Goal: Transaction & Acquisition: Purchase product/service

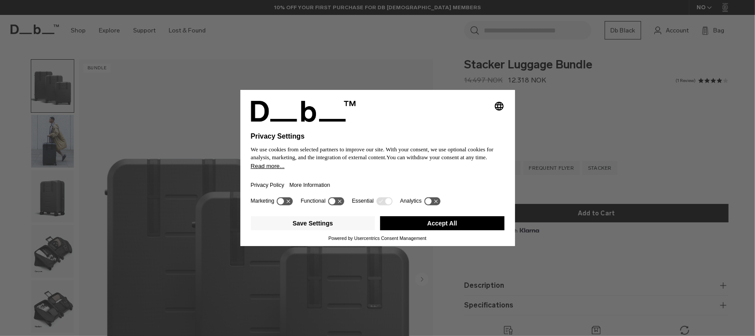
click at [471, 225] on button "Accept All" at bounding box center [442, 224] width 124 height 14
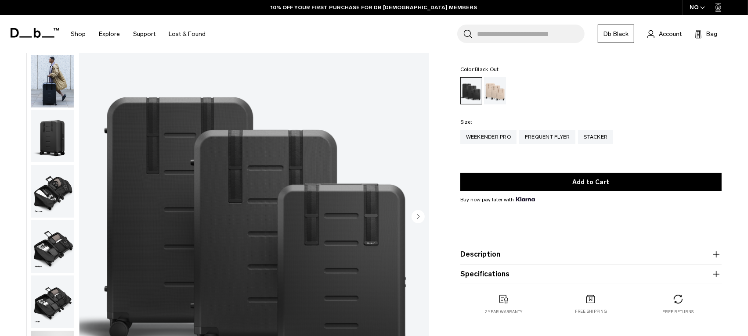
scroll to position [88, 0]
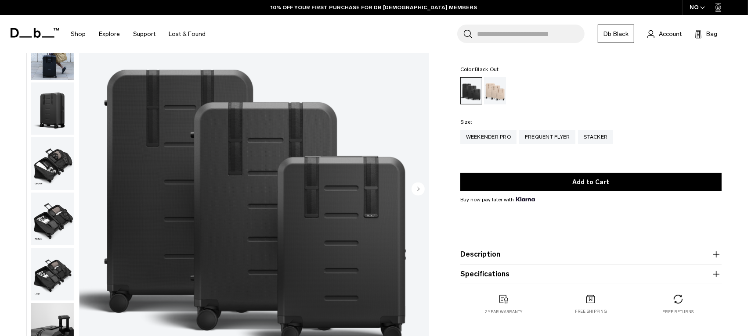
click at [63, 174] on img "button" at bounding box center [52, 163] width 43 height 53
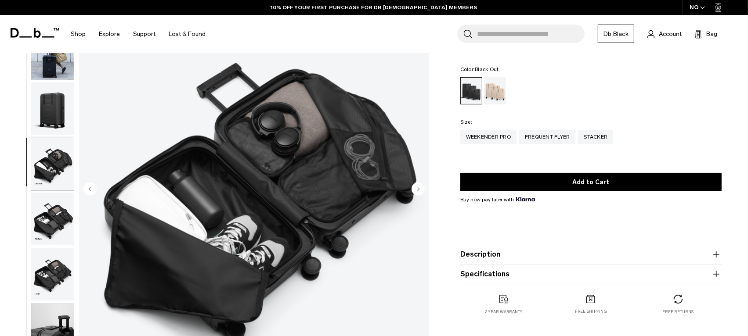
scroll to position [4, 0]
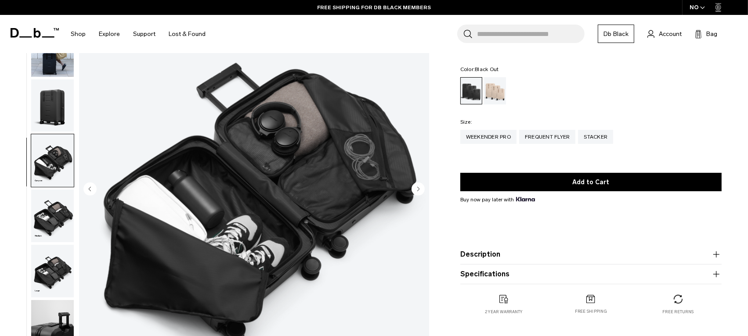
click at [54, 207] on img "button" at bounding box center [52, 216] width 43 height 53
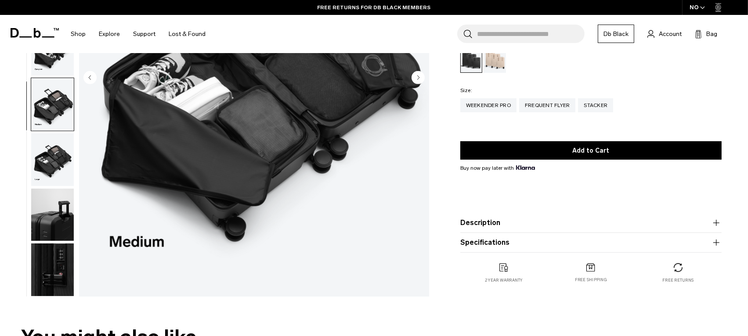
scroll to position [220, 0]
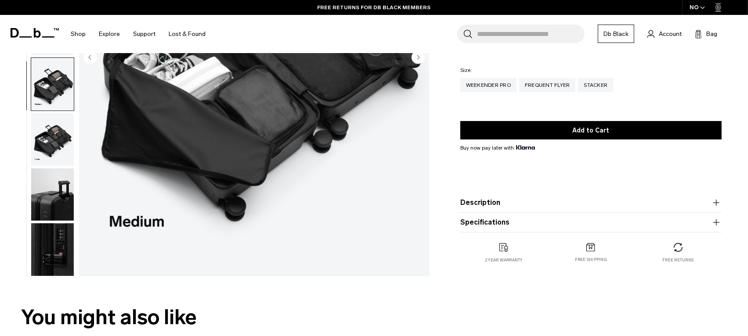
click at [59, 216] on img "button" at bounding box center [52, 195] width 43 height 53
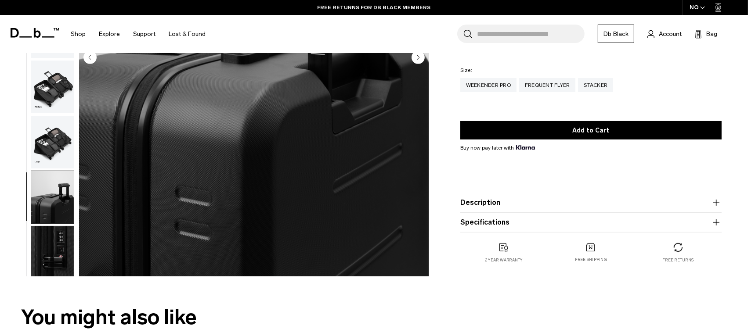
scroll to position [0, 0]
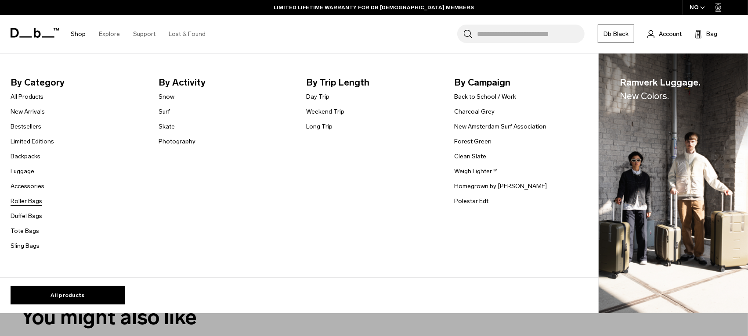
click at [37, 202] on link "Roller Bags" at bounding box center [27, 201] width 32 height 9
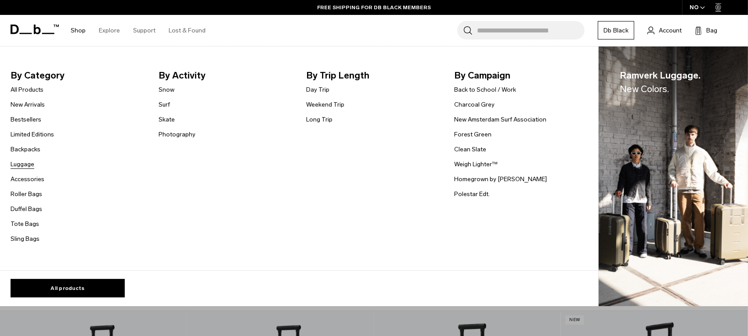
click at [20, 162] on link "Luggage" at bounding box center [23, 164] width 24 height 9
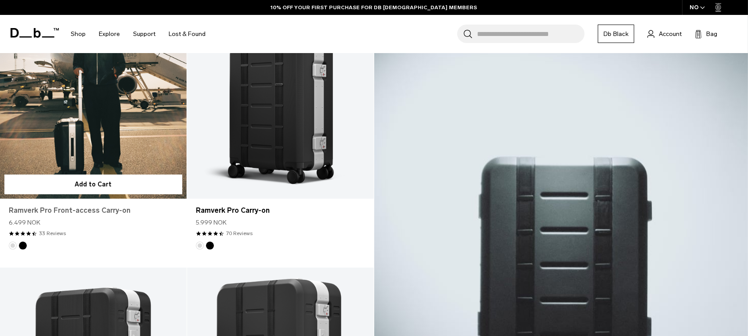
scroll to position [264, 0]
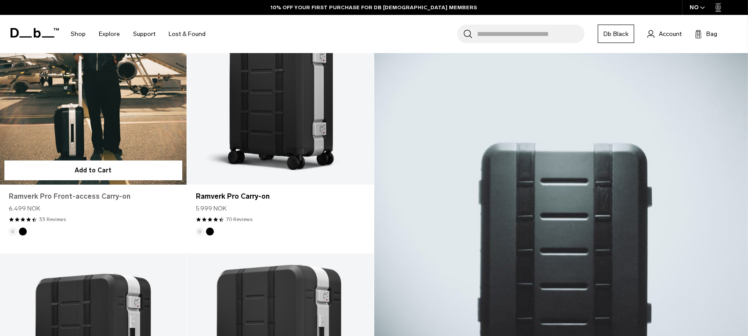
click at [53, 196] on link "Ramverk Pro Front-access Carry-on" at bounding box center [93, 196] width 169 height 11
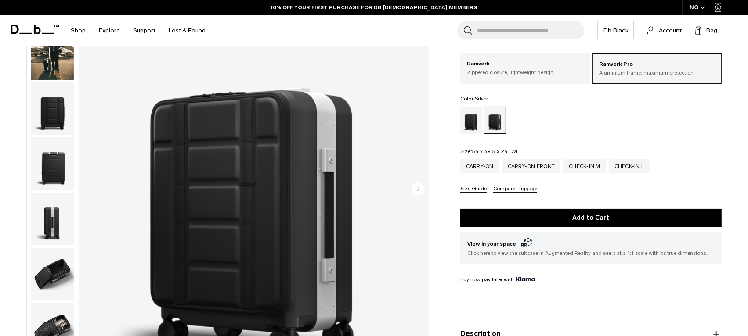
scroll to position [132, 0]
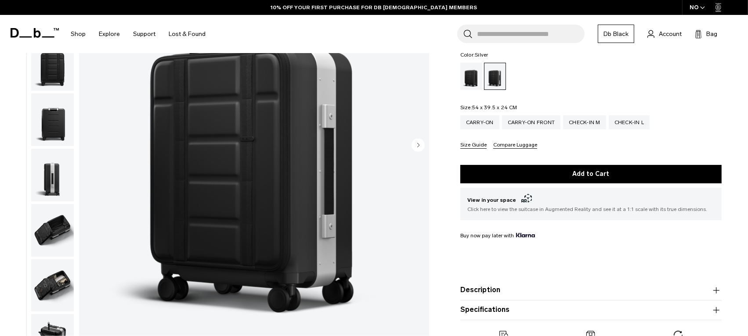
click at [415, 144] on circle "Next slide" at bounding box center [418, 144] width 13 height 13
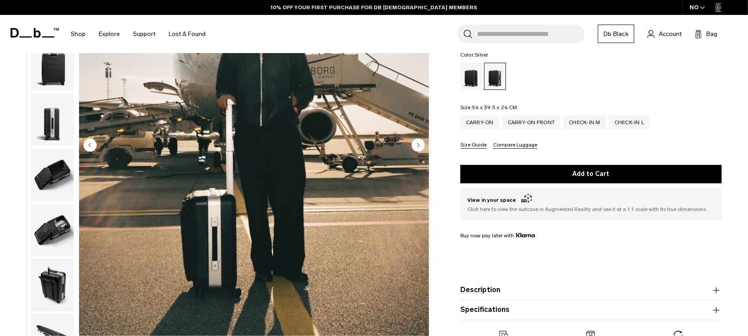
click at [415, 144] on circle "Next slide" at bounding box center [418, 144] width 13 height 13
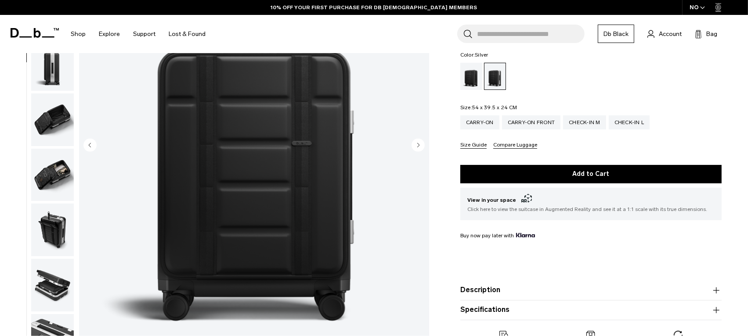
click at [415, 144] on circle "Next slide" at bounding box center [418, 144] width 13 height 13
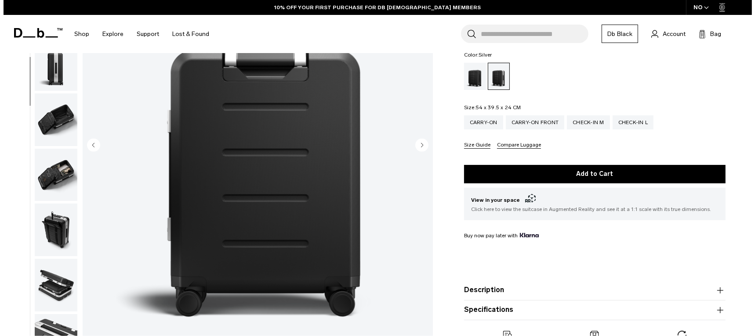
scroll to position [114, 0]
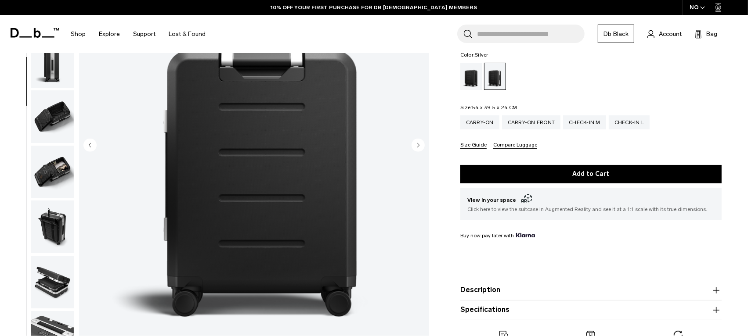
click at [415, 144] on circle "Next slide" at bounding box center [418, 144] width 13 height 13
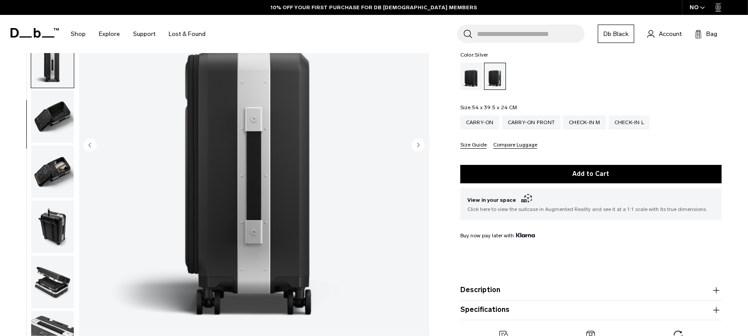
click at [415, 144] on circle "Next slide" at bounding box center [418, 144] width 13 height 13
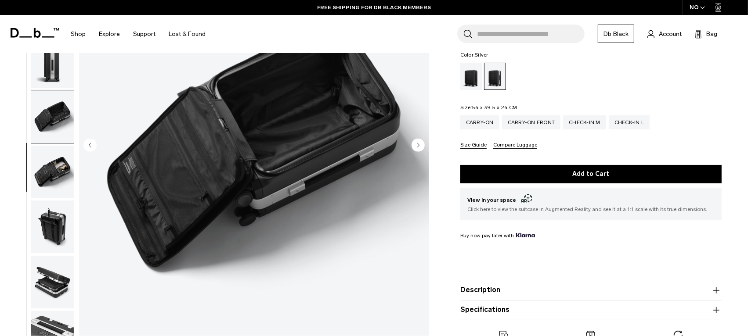
click at [415, 144] on circle "Next slide" at bounding box center [418, 144] width 13 height 13
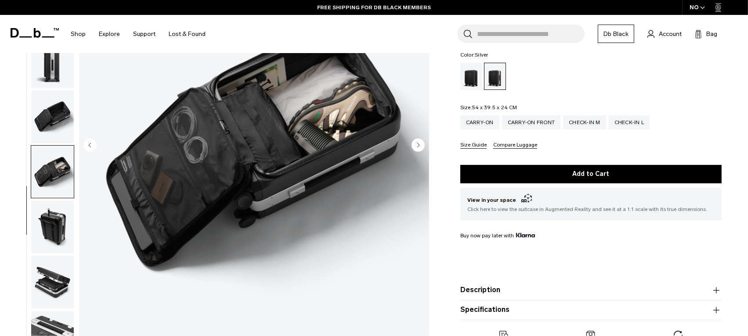
click at [415, 144] on circle "Next slide" at bounding box center [418, 144] width 13 height 13
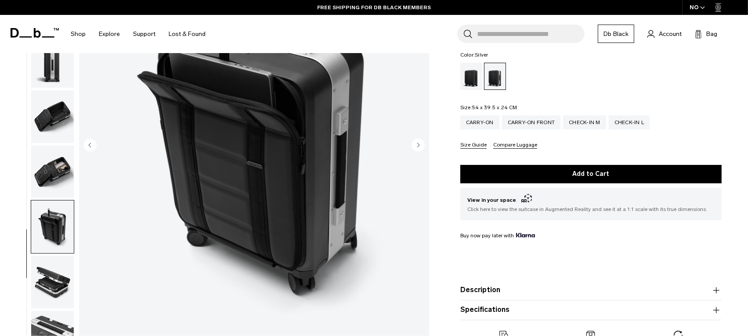
click at [415, 144] on circle "Next slide" at bounding box center [418, 144] width 13 height 13
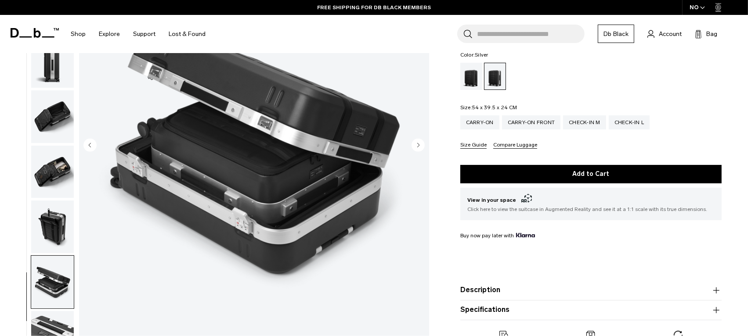
click at [415, 144] on circle "Next slide" at bounding box center [418, 144] width 13 height 13
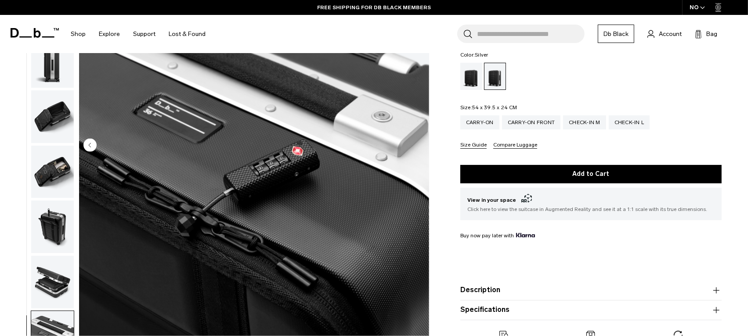
click at [415, 144] on img "10 / 10" at bounding box center [254, 146] width 350 height 437
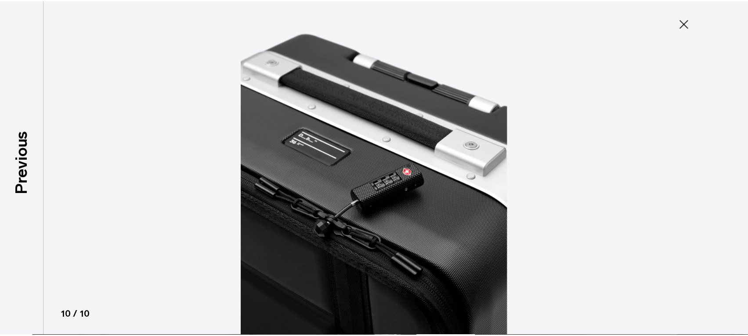
scroll to position [109, 0]
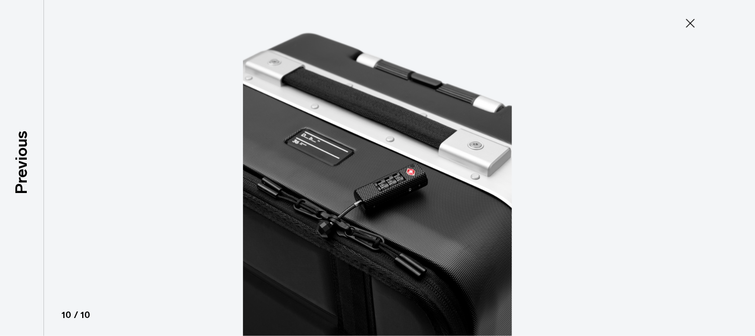
click at [685, 23] on icon at bounding box center [690, 23] width 14 height 14
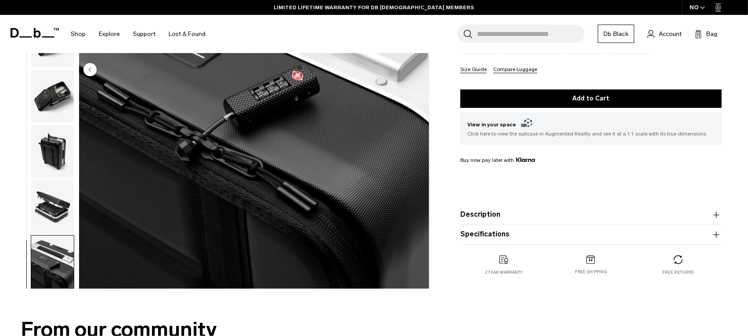
scroll to position [220, 0]
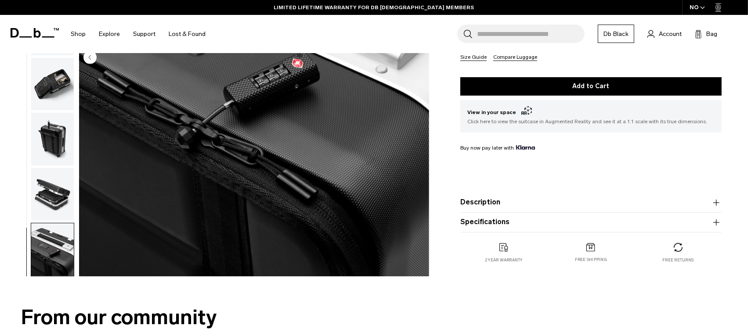
click at [58, 155] on img "button" at bounding box center [52, 139] width 43 height 53
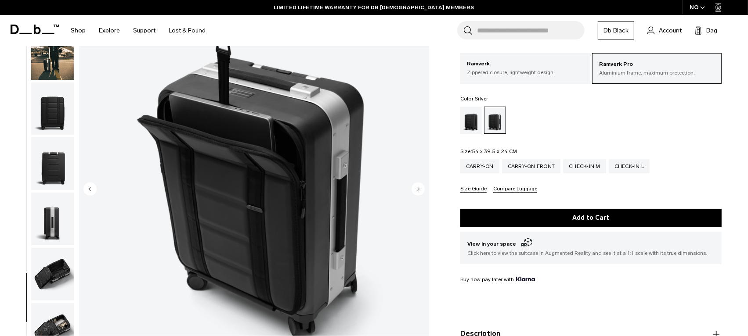
scroll to position [88, 0]
drag, startPoint x: 73, startPoint y: 326, endPoint x: 69, endPoint y: 324, distance: 4.8
click at [73, 326] on img "button" at bounding box center [52, 329] width 43 height 53
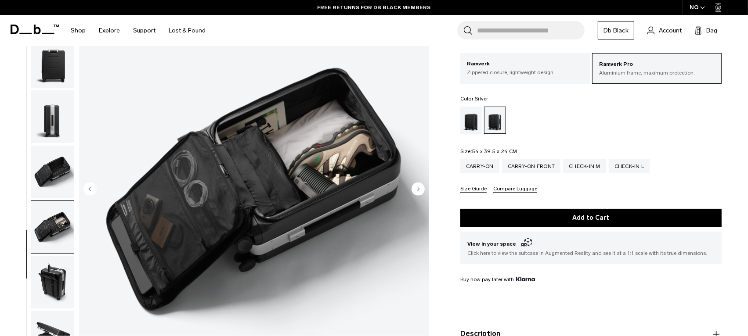
scroll to position [114, 0]
